Goal: Transaction & Acquisition: Purchase product/service

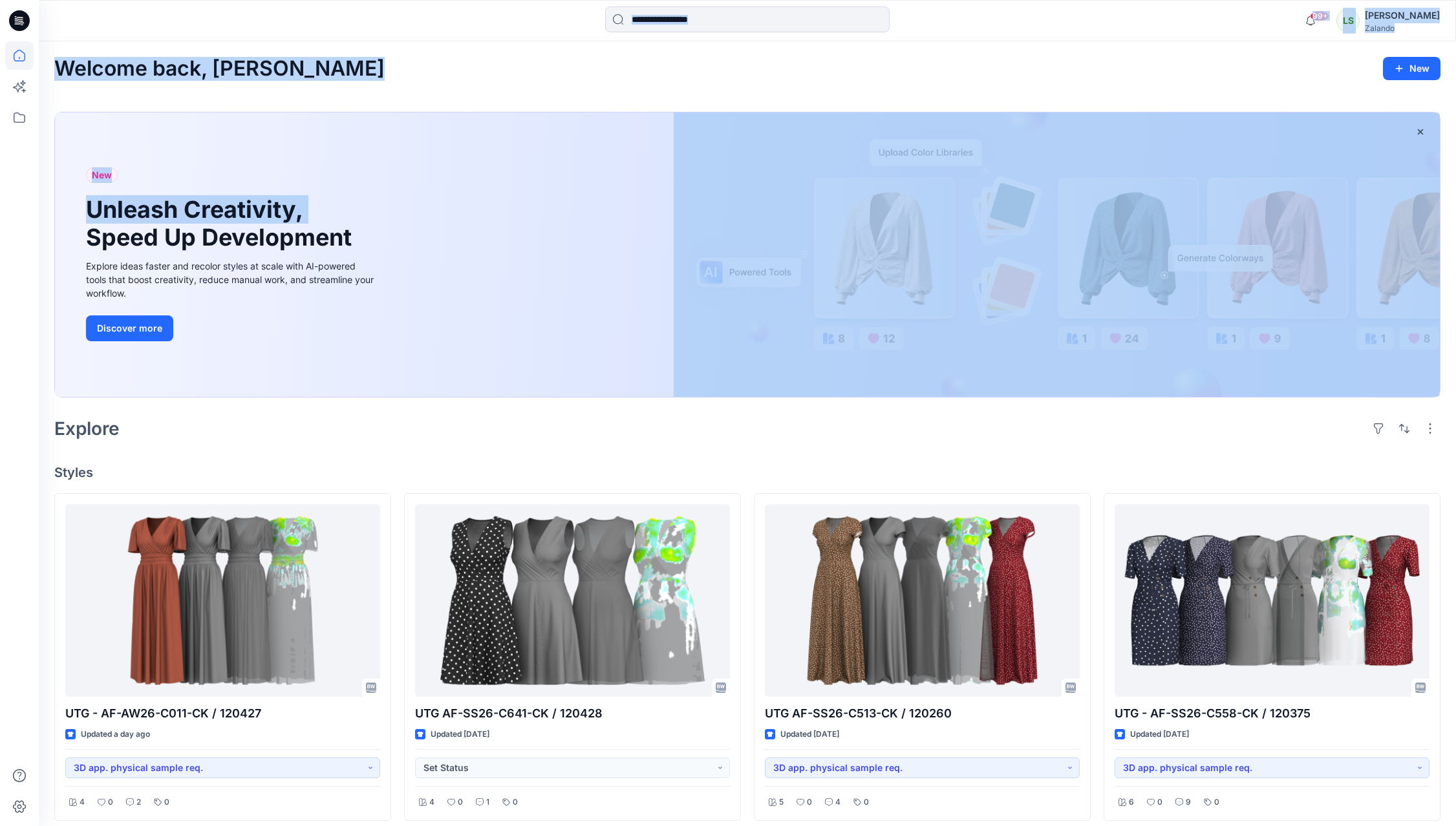
drag, startPoint x: 22, startPoint y: 228, endPoint x: 75, endPoint y: 229, distance: 53.0
click at [75, 229] on div "99+ Notifications TB [PERSON_NAME] mentioned you in a comment on 120427 ZPL DEV…" at bounding box center [728, 783] width 1456 height 1565
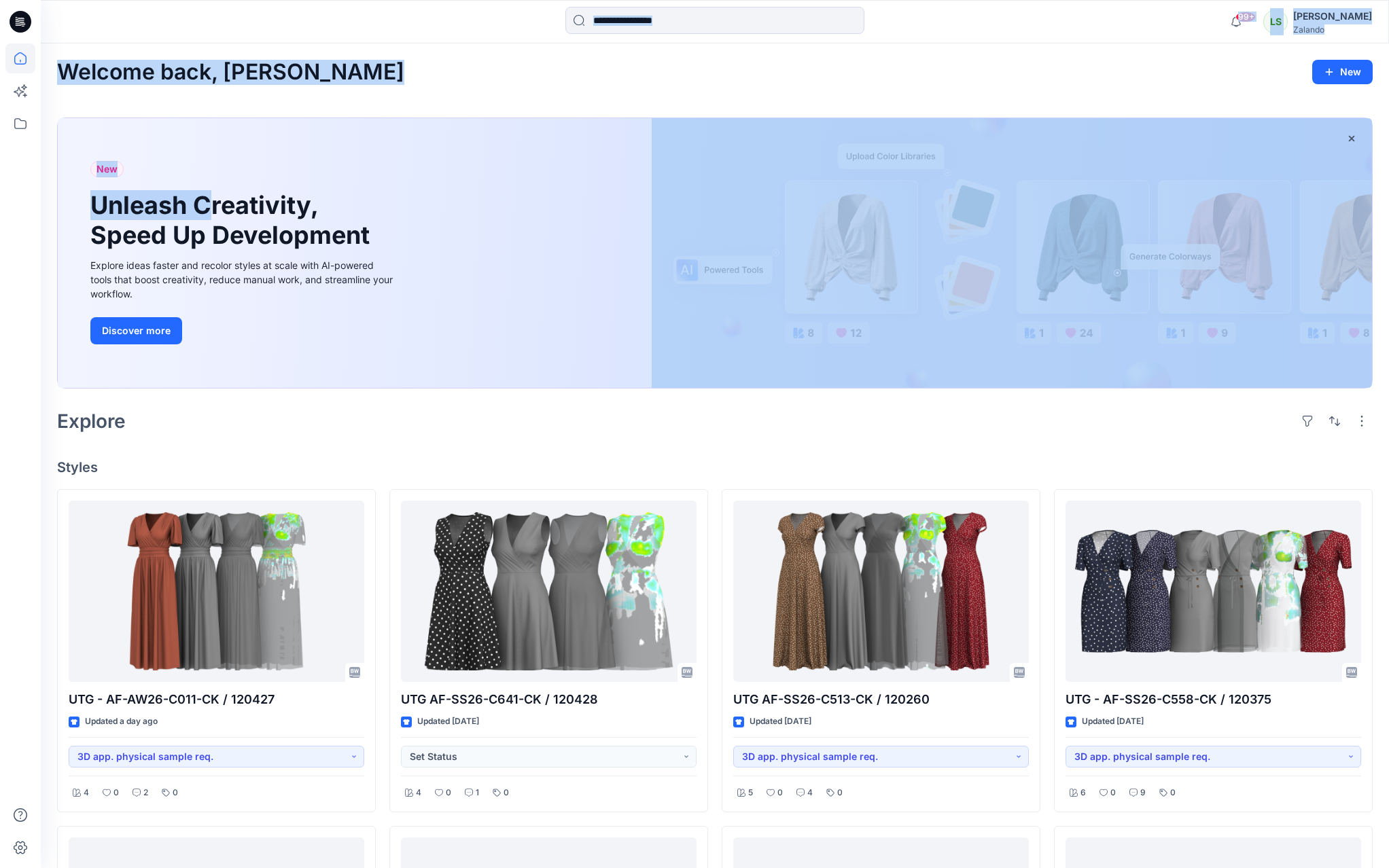
drag, startPoint x: 9, startPoint y: 245, endPoint x: 204, endPoint y: 217, distance: 197.0
click at [204, 217] on div "99+ Notifications TB [PERSON_NAME] mentioned you in a comment on 120427 ZPL DEV…" at bounding box center [694, 776] width 1389 height 1553
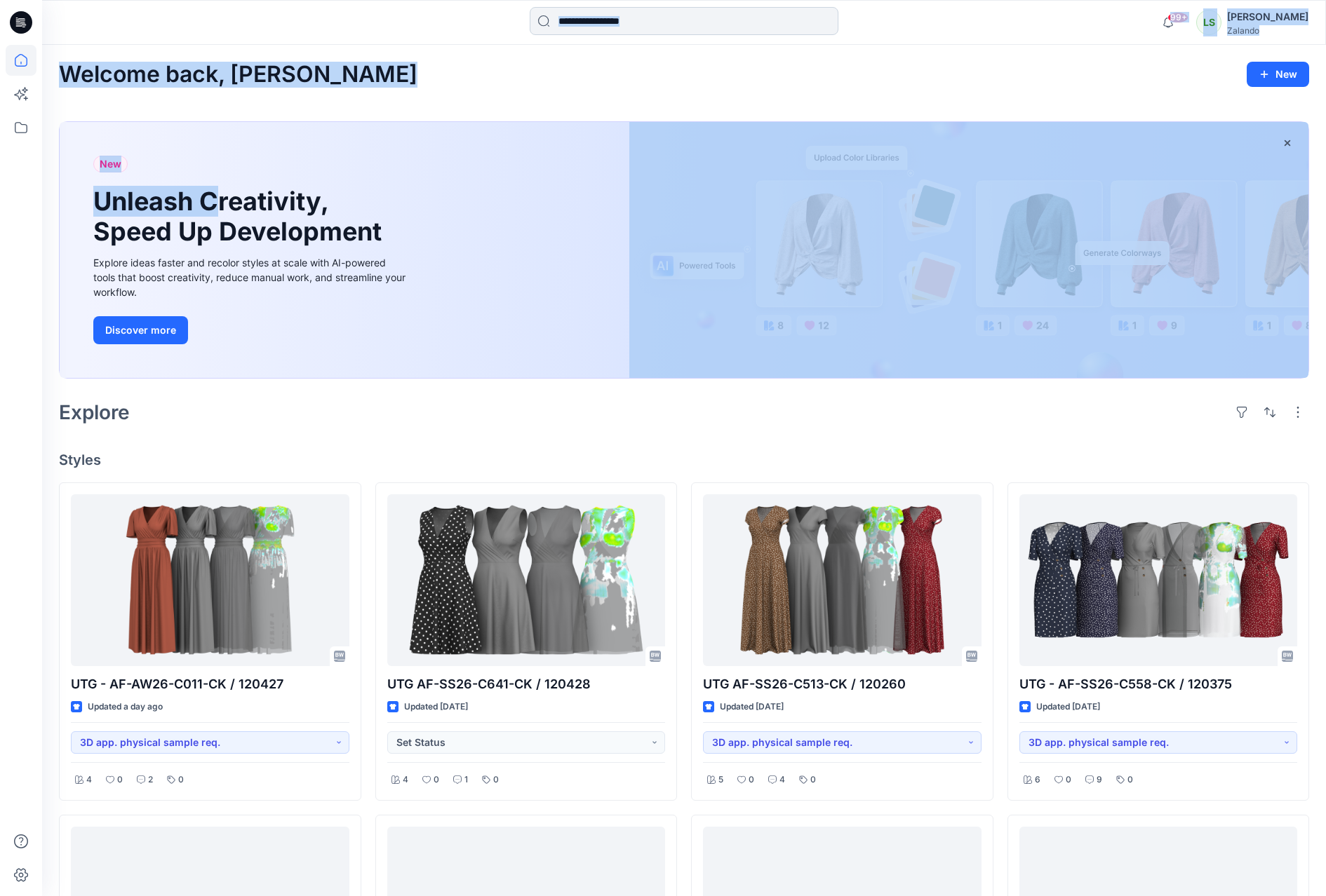
click at [693, 20] on input at bounding box center [684, 21] width 308 height 28
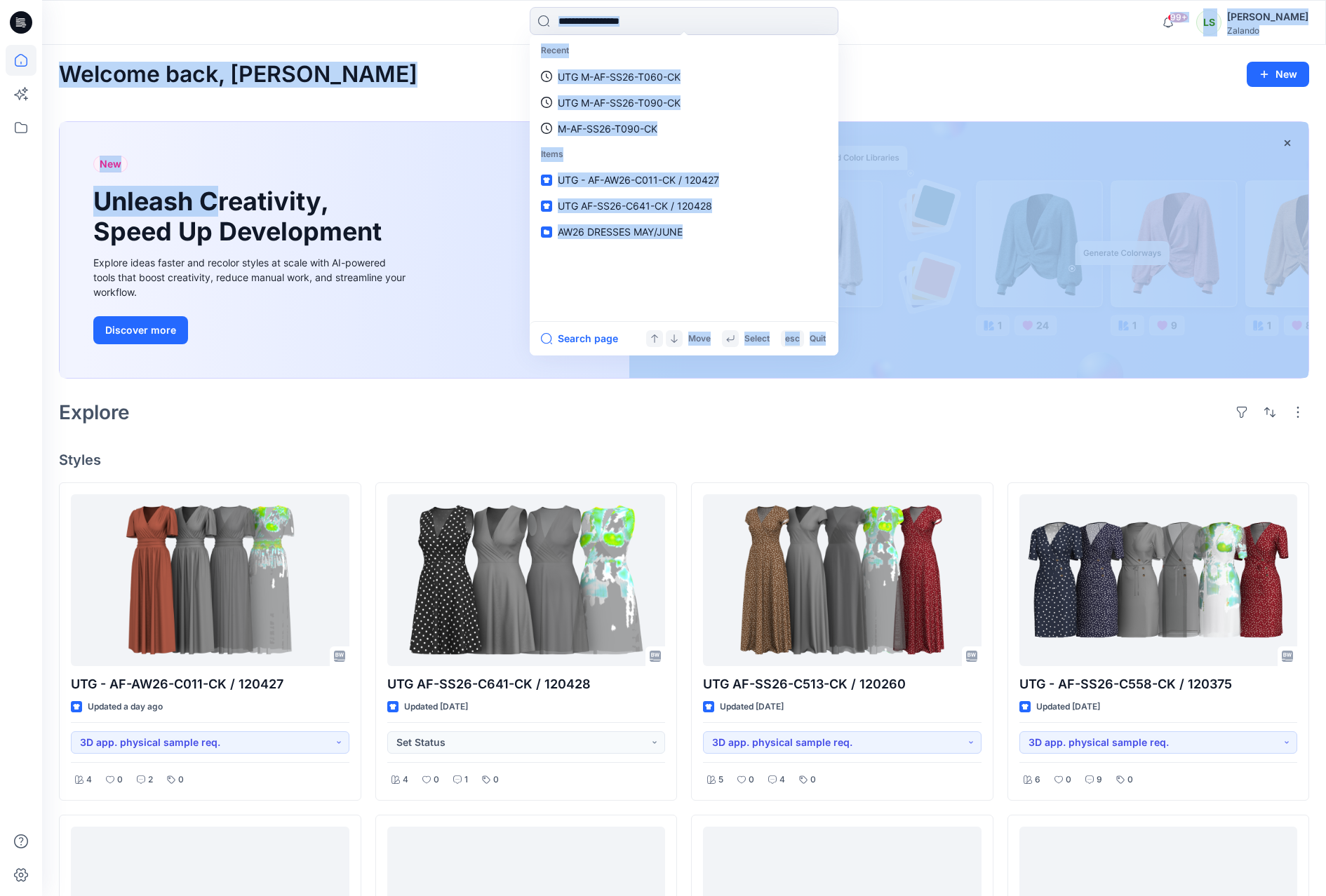
click at [607, 37] on div "Recent UTG M-AF-SS26-T060-CK UTG M-AF-SS26-T090-CK M-AF-SS26-T090-CK Items UTG …" at bounding box center [684, 178] width 308 height 286
click at [601, 18] on input at bounding box center [684, 21] width 308 height 28
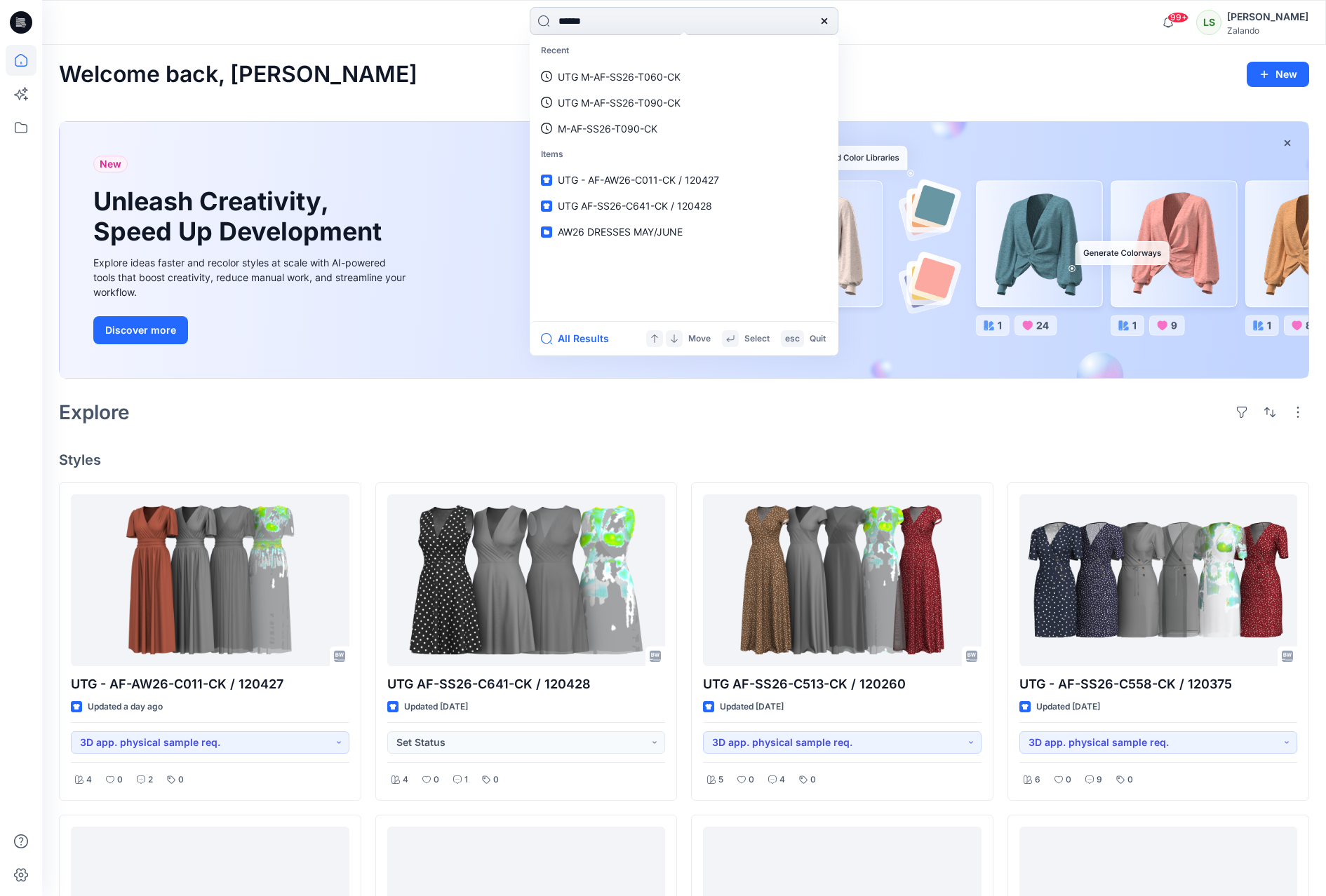
type input "******"
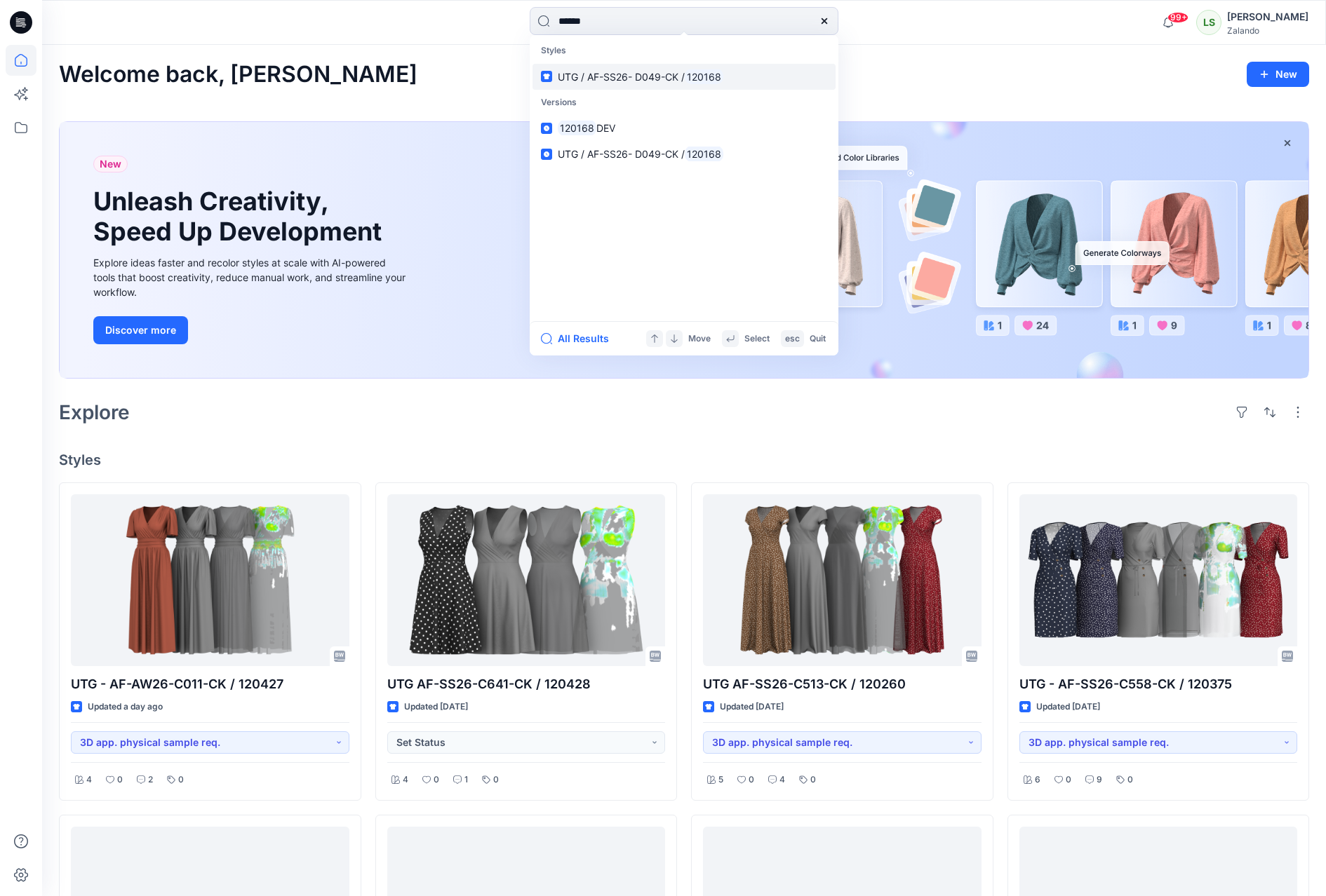
click at [636, 74] on span "UTG / AF-SS26- D049-CK /" at bounding box center [621, 77] width 127 height 12
